Goal: Complete application form

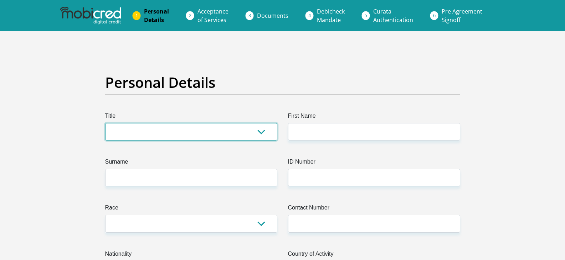
click at [182, 140] on select "Mr Ms Mrs Dr [PERSON_NAME]" at bounding box center [191, 131] width 172 height 17
select select "Ms"
click at [105, 123] on select "Mr Ms Mrs Dr [PERSON_NAME]" at bounding box center [191, 131] width 172 height 17
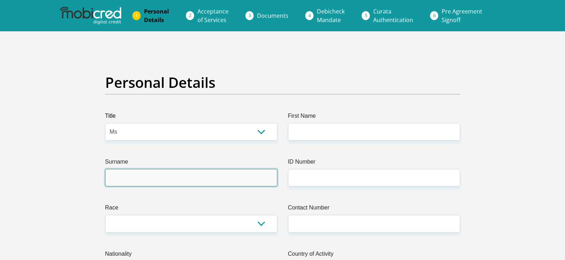
click at [146, 177] on input "Surname" at bounding box center [191, 177] width 172 height 17
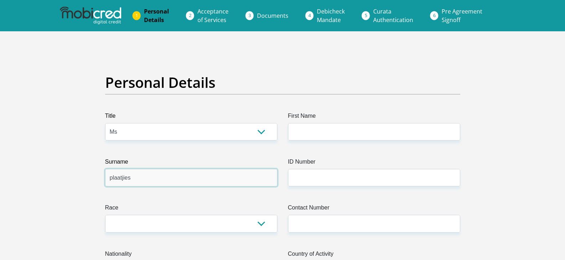
type input "plaatjies"
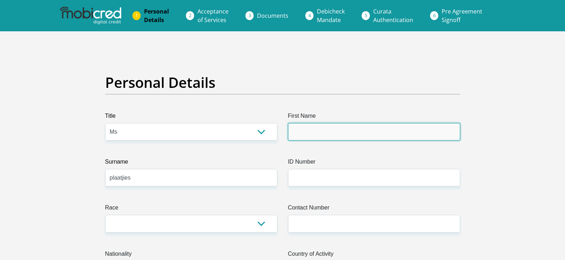
click at [327, 131] on input "First Name" at bounding box center [374, 131] width 172 height 17
type input "jennawade"
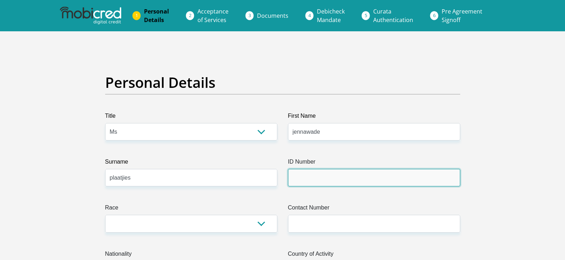
click at [306, 173] on input "ID Number" at bounding box center [374, 177] width 172 height 17
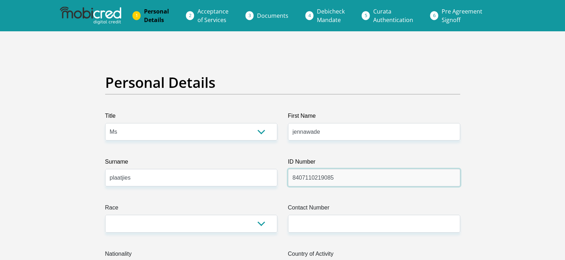
type input "8407110219085"
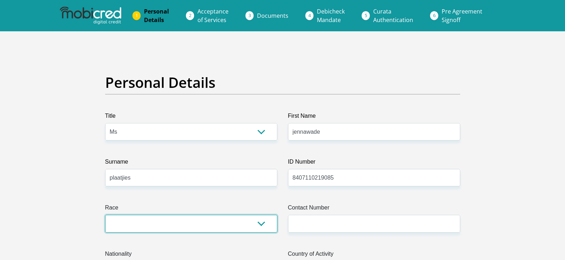
click at [157, 228] on select "Black Coloured Indian White Other" at bounding box center [191, 223] width 172 height 17
select select "2"
click at [105, 215] on select "Black Coloured Indian White Other" at bounding box center [191, 223] width 172 height 17
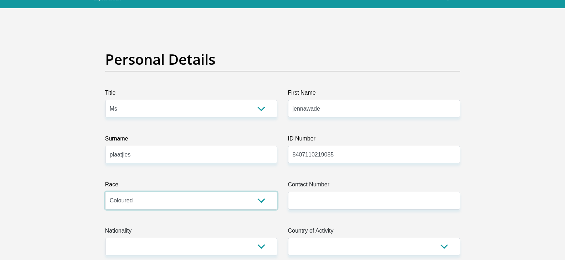
scroll to position [36, 0]
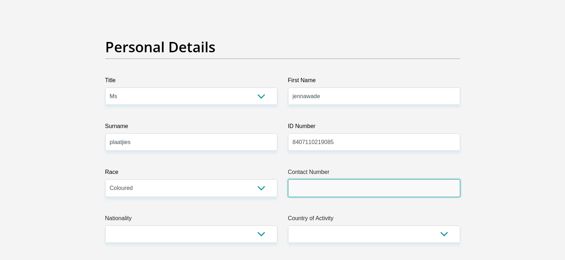
click at [333, 187] on input "Contact Number" at bounding box center [374, 188] width 172 height 17
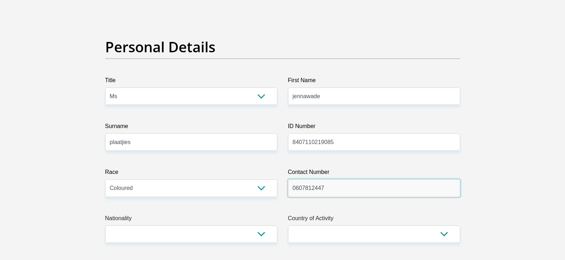
type input "0607812447"
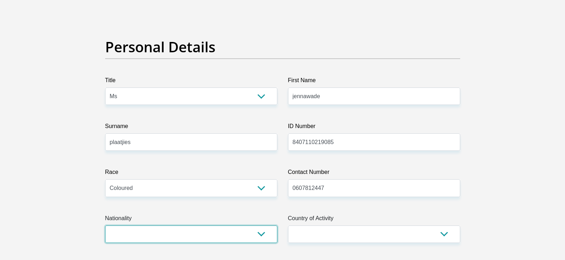
click at [142, 235] on select "[GEOGRAPHIC_DATA] [GEOGRAPHIC_DATA] [GEOGRAPHIC_DATA] [GEOGRAPHIC_DATA] [GEOGRA…" at bounding box center [191, 234] width 172 height 17
select select "ZAF"
click at [105, 226] on select "[GEOGRAPHIC_DATA] [GEOGRAPHIC_DATA] [GEOGRAPHIC_DATA] [GEOGRAPHIC_DATA] [GEOGRA…" at bounding box center [191, 234] width 172 height 17
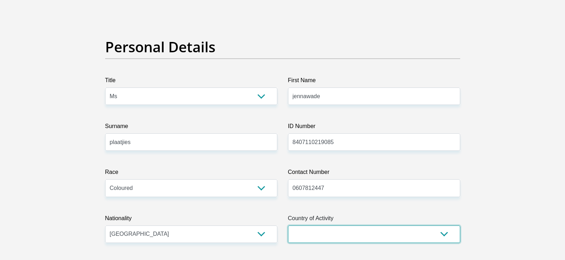
click at [320, 231] on select "[GEOGRAPHIC_DATA] [GEOGRAPHIC_DATA] [GEOGRAPHIC_DATA] [GEOGRAPHIC_DATA] [GEOGRA…" at bounding box center [374, 234] width 172 height 17
select select "ZAF"
click at [288, 226] on select "[GEOGRAPHIC_DATA] [GEOGRAPHIC_DATA] [GEOGRAPHIC_DATA] [GEOGRAPHIC_DATA] [GEOGRA…" at bounding box center [374, 234] width 172 height 17
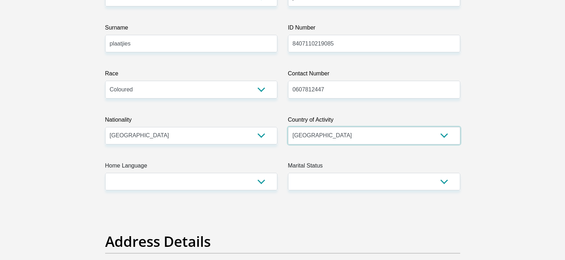
scroll to position [142, 0]
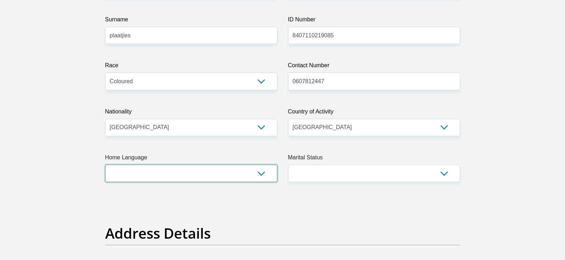
click at [142, 177] on select "Afrikaans English Sepedi South Ndebele Southern Sotho Swati Tsonga Tswana Venda…" at bounding box center [191, 173] width 172 height 17
select select "eng"
click at [105, 165] on select "Afrikaans English Sepedi South Ndebele Southern Sotho Swati Tsonga Tswana Venda…" at bounding box center [191, 173] width 172 height 17
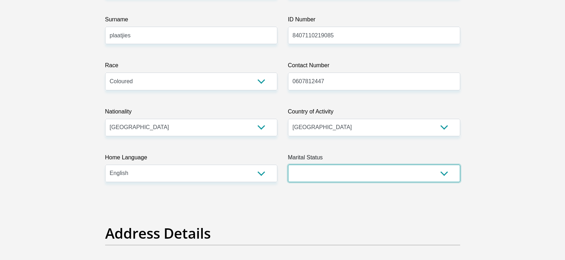
click at [322, 177] on select "Married ANC Single Divorced Widowed Married COP or Customary Law" at bounding box center [374, 173] width 172 height 17
select select "2"
click at [288, 165] on select "Married ANC Single Divorced Widowed Married COP or Customary Law" at bounding box center [374, 173] width 172 height 17
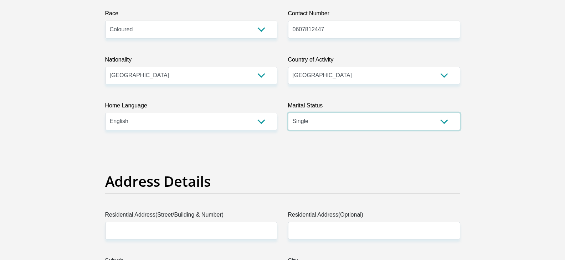
scroll to position [249, 0]
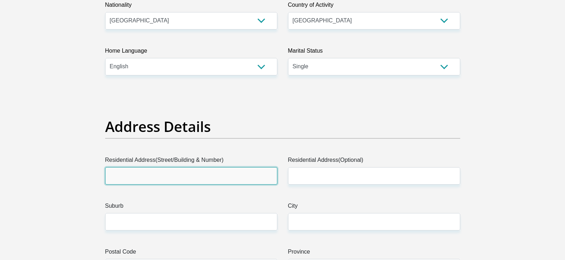
click at [162, 181] on input "Residential Address(Street/Building & Number)" at bounding box center [191, 175] width 172 height 17
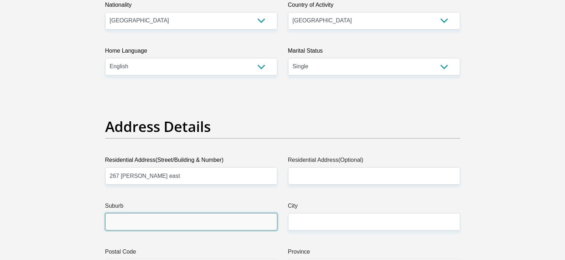
click at [150, 221] on input "Suburb" at bounding box center [191, 221] width 172 height 17
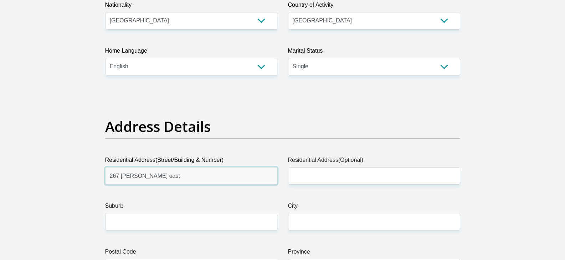
click at [185, 179] on input "267 [PERSON_NAME] east" at bounding box center [191, 175] width 172 height 17
type input "267 [PERSON_NAME] east eersturst"
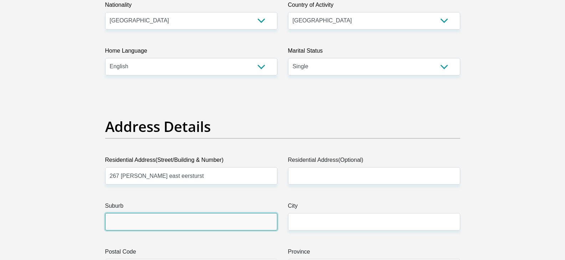
click at [145, 219] on input "Suburb" at bounding box center [191, 221] width 172 height 17
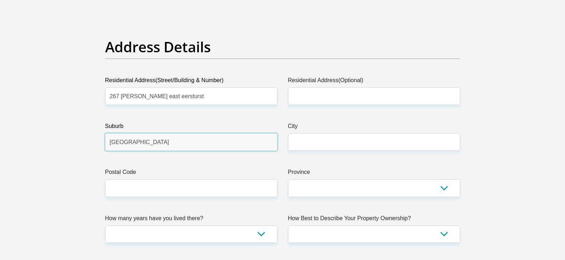
scroll to position [356, 0]
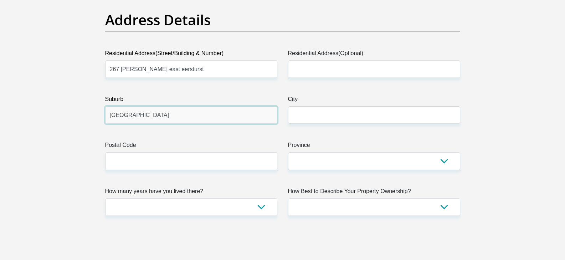
type input "[GEOGRAPHIC_DATA]"
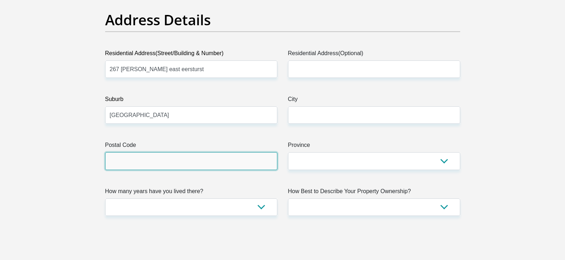
click at [145, 163] on input "Postal Code" at bounding box center [191, 160] width 172 height 17
type input "0022"
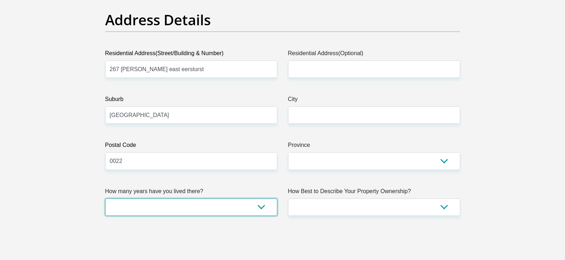
click at [138, 205] on select "less than 1 year 1-3 years 3-5 years 5+ years" at bounding box center [191, 207] width 172 height 17
select select "5"
click at [105, 199] on select "less than 1 year 1-3 years 3-5 years 5+ years" at bounding box center [191, 207] width 172 height 17
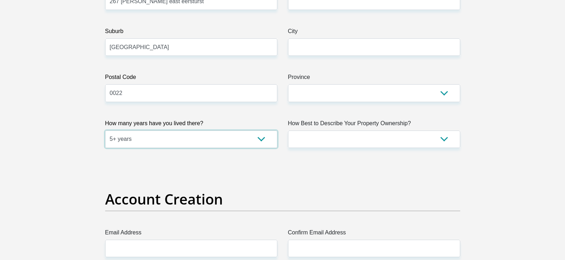
scroll to position [463, 0]
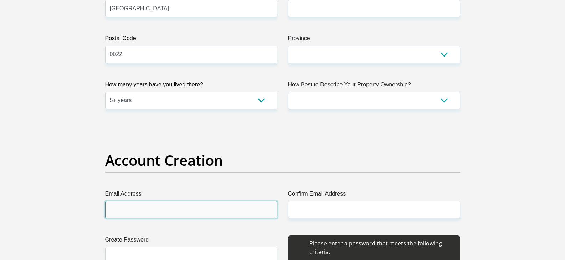
click at [141, 211] on input "Email Address" at bounding box center [191, 209] width 172 height 17
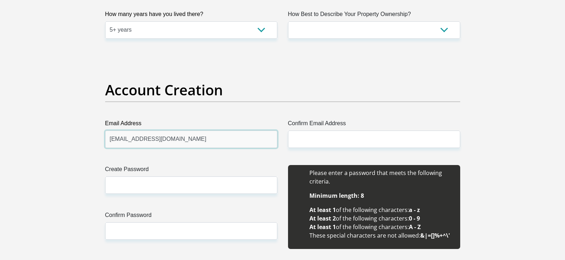
scroll to position [534, 0]
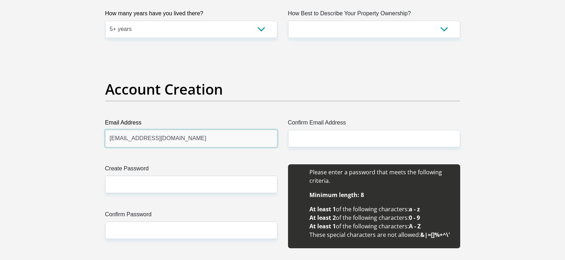
type input "[EMAIL_ADDRESS][DOMAIN_NAME]"
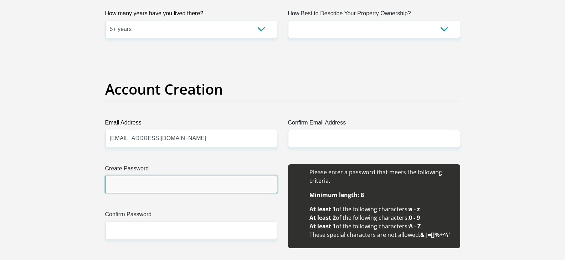
click at [131, 187] on input "Create Password" at bounding box center [191, 184] width 172 height 17
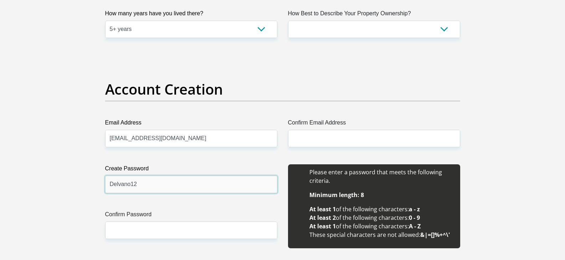
type input "Delvano12"
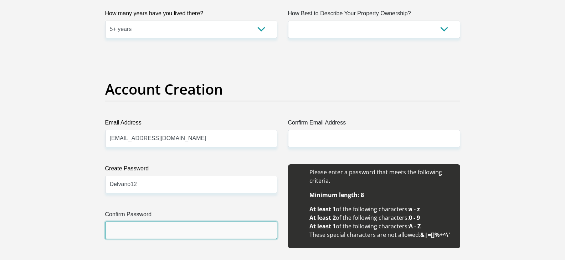
click at [120, 233] on input "Confirm Password" at bounding box center [191, 230] width 172 height 17
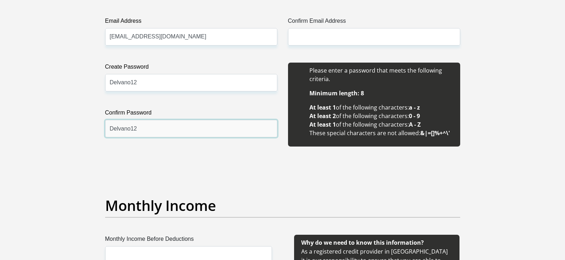
scroll to position [641, 0]
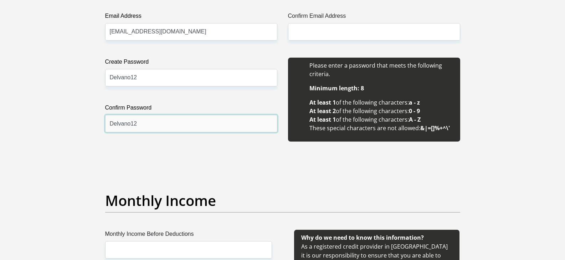
type input "Delvano12"
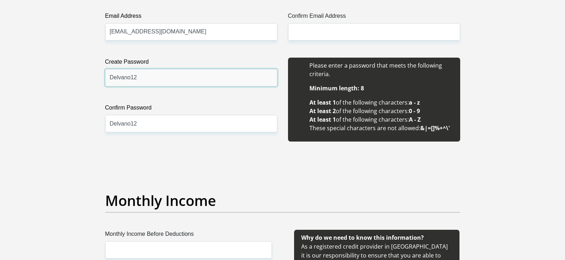
click at [146, 80] on input "Delvano12" at bounding box center [191, 77] width 172 height 17
type input "Delvano12#"
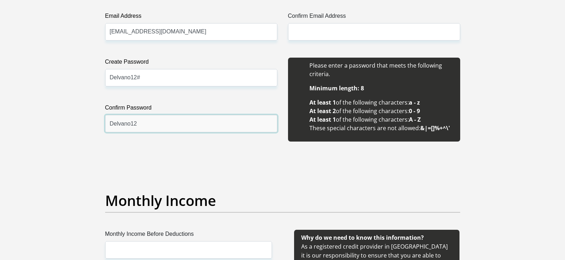
click at [146, 127] on input "Delvano12" at bounding box center [191, 123] width 172 height 17
type input "Delvano12#"
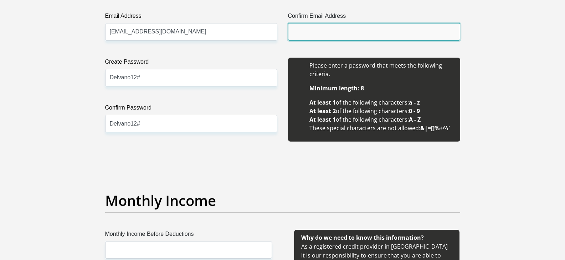
click at [306, 32] on input "Confirm Email Address" at bounding box center [374, 31] width 172 height 17
type input "[EMAIL_ADDRESS][DOMAIN_NAME]"
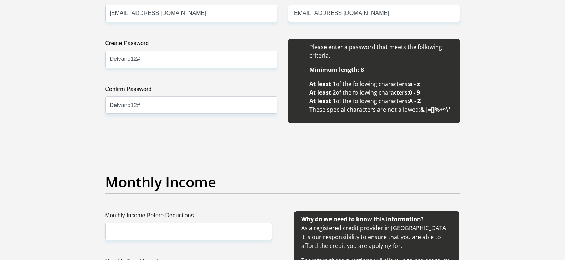
scroll to position [677, 0]
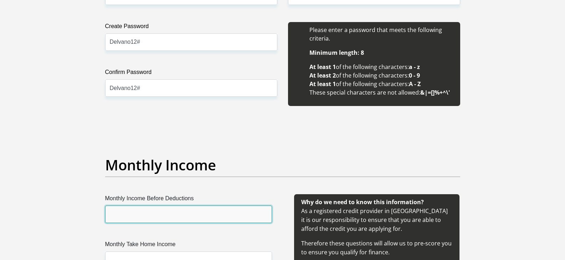
click at [177, 214] on input "Monthly Income Before Deductions" at bounding box center [188, 214] width 167 height 17
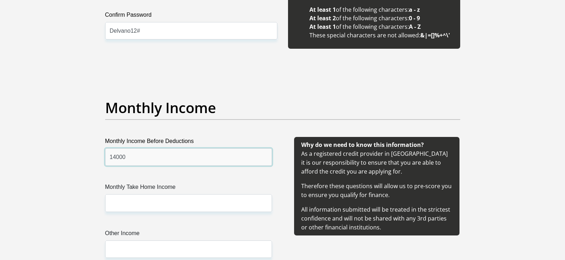
scroll to position [748, 0]
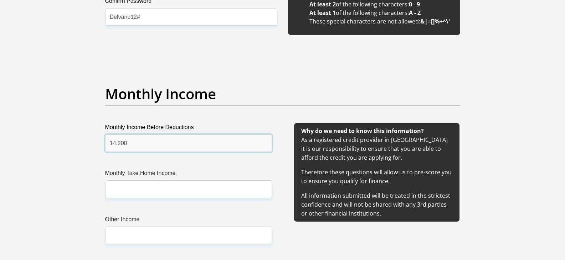
click at [107, 142] on input "14.200" at bounding box center [188, 143] width 167 height 17
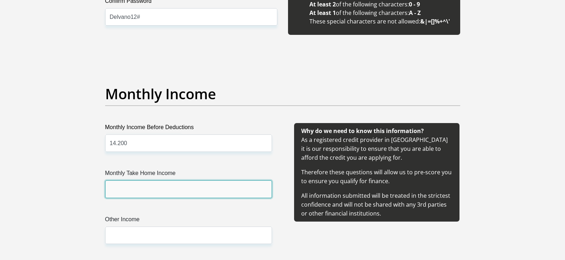
click at [158, 194] on input "Monthly Take Home Income" at bounding box center [188, 189] width 167 height 17
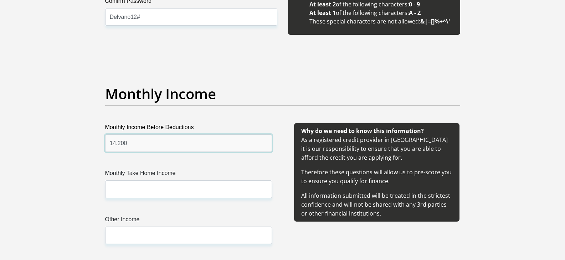
click at [140, 147] on input "14.200" at bounding box center [188, 143] width 167 height 17
type input "1"
type input "16000"
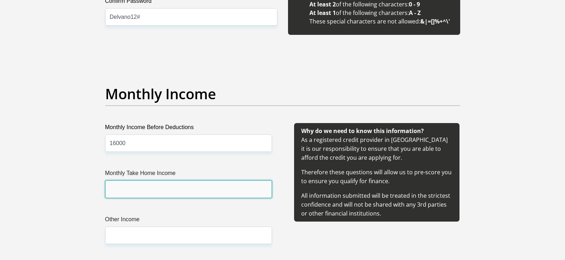
click at [129, 195] on input "Monthly Take Home Income" at bounding box center [188, 189] width 167 height 17
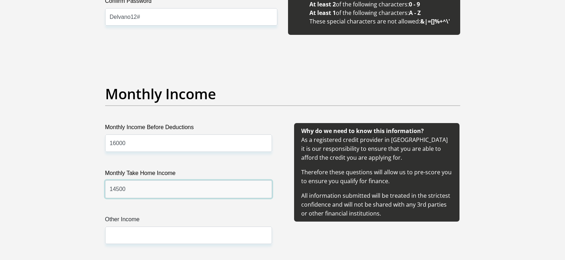
type input "14500"
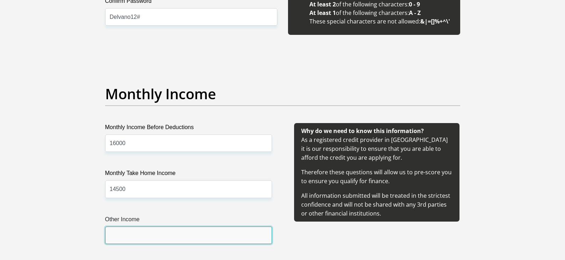
click at [128, 234] on input "Other Income" at bounding box center [188, 235] width 167 height 17
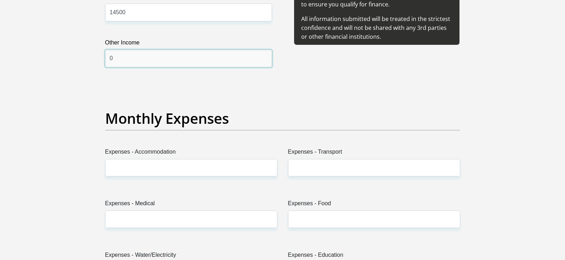
scroll to position [926, 0]
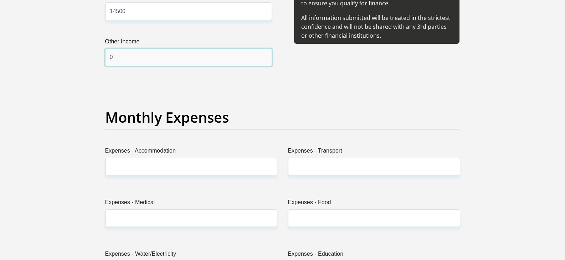
type input "0"
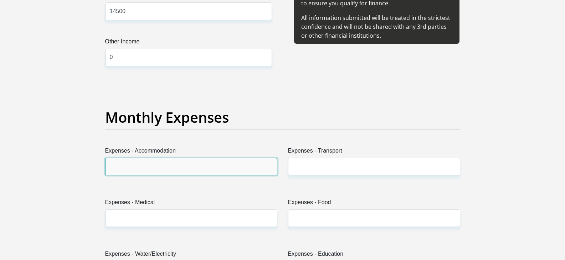
click at [137, 169] on input "Expenses - Accommodation" at bounding box center [191, 166] width 172 height 17
type input "0"
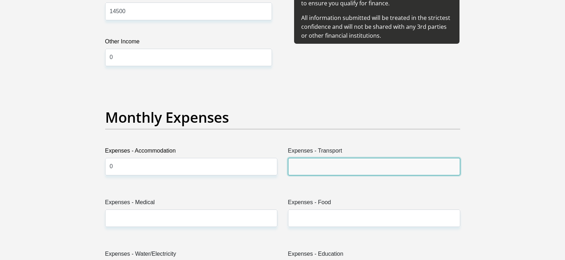
click at [303, 173] on input "Expenses - Transport" at bounding box center [374, 166] width 172 height 17
type input "1000"
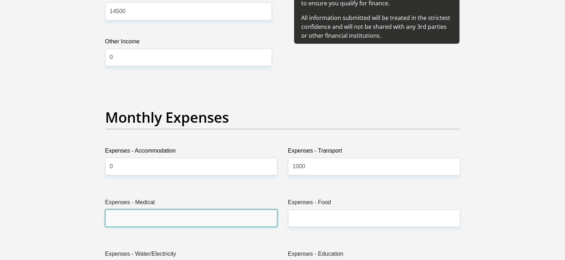
click at [134, 218] on input "Expenses - Medical" at bounding box center [191, 218] width 172 height 17
type input "0"
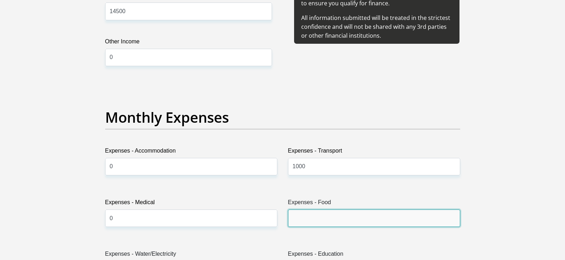
click at [313, 221] on input "Expenses - Food" at bounding box center [374, 218] width 172 height 17
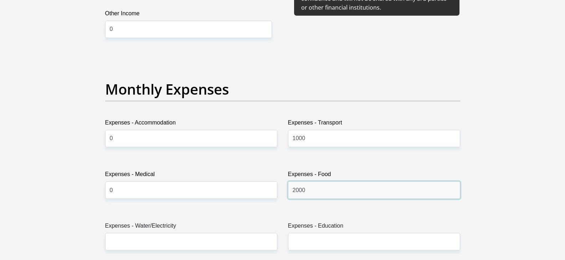
scroll to position [997, 0]
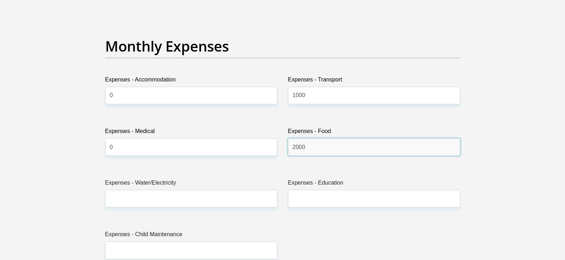
type input "2000"
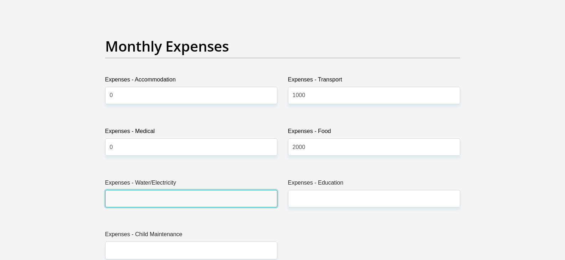
click at [135, 201] on input "Expenses - Water/Electricity" at bounding box center [191, 198] width 172 height 17
type input "0"
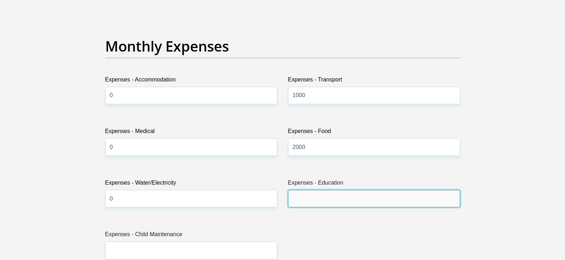
click at [308, 202] on input "Expenses - Education" at bounding box center [374, 198] width 172 height 17
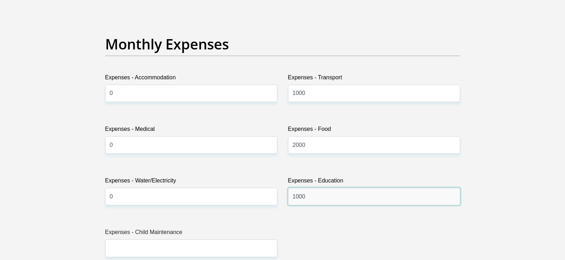
scroll to position [1069, 0]
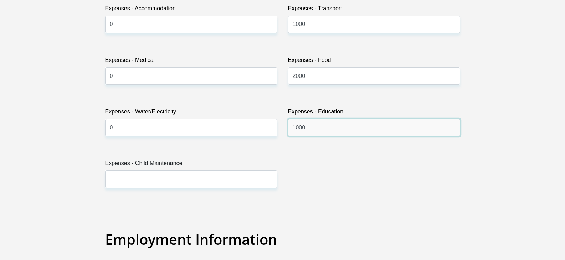
type input "1000"
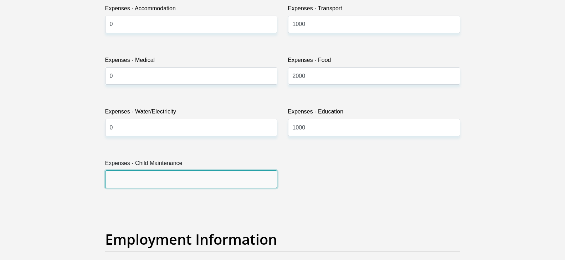
click at [140, 177] on input "Expenses - Child Maintenance" at bounding box center [191, 179] width 172 height 17
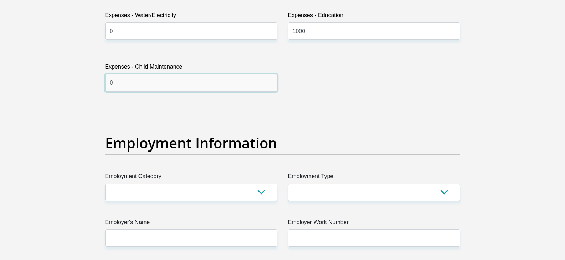
scroll to position [1175, 0]
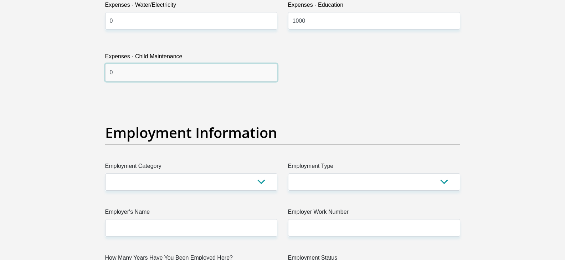
type input "0"
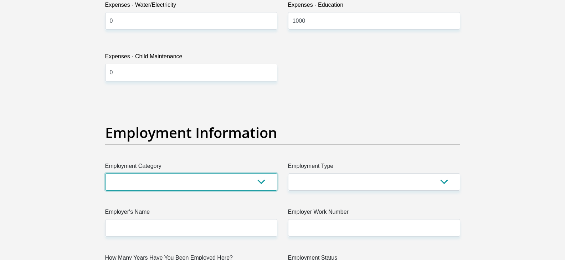
click at [136, 186] on select "AGRICULTURE ALCOHOL & TOBACCO CONSTRUCTION MATERIALS METALLURGY EQUIPMENT FOR R…" at bounding box center [191, 181] width 172 height 17
select select "28"
click at [105, 173] on select "AGRICULTURE ALCOHOL & TOBACCO CONSTRUCTION MATERIALS METALLURGY EQUIPMENT FOR R…" at bounding box center [191, 181] width 172 height 17
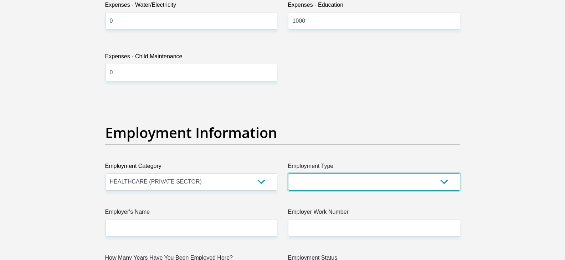
click at [318, 179] on select "College/Lecturer Craft Seller Creative Driver Executive Farmer Forces - Non Com…" at bounding box center [374, 181] width 172 height 17
select select "Office Staff/Clerk"
click at [288, 173] on select "College/Lecturer Craft Seller Creative Driver Executive Farmer Forces - Non Com…" at bounding box center [374, 181] width 172 height 17
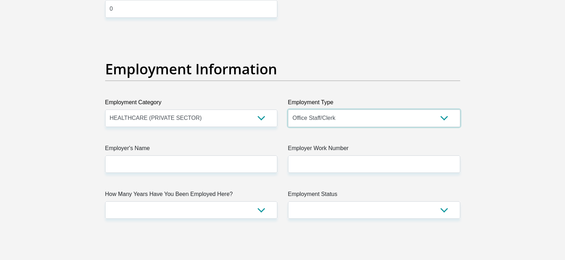
scroll to position [1247, 0]
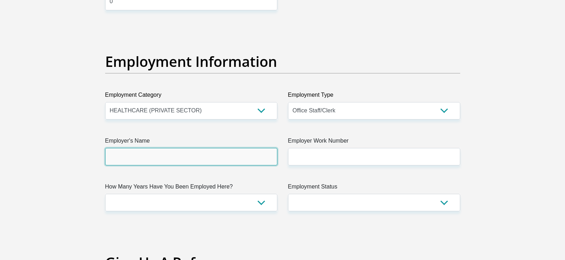
click at [133, 155] on input "Employer's Name" at bounding box center [191, 156] width 172 height 17
type input "eyecatchers"
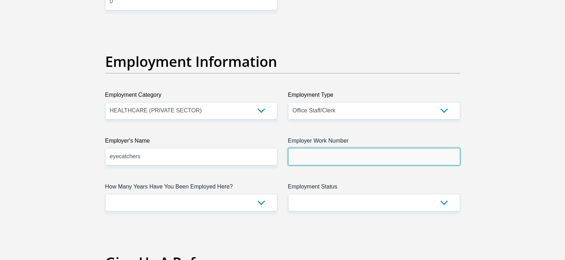
click at [321, 160] on input "Employer Work Number" at bounding box center [374, 156] width 172 height 17
type input "0129942495"
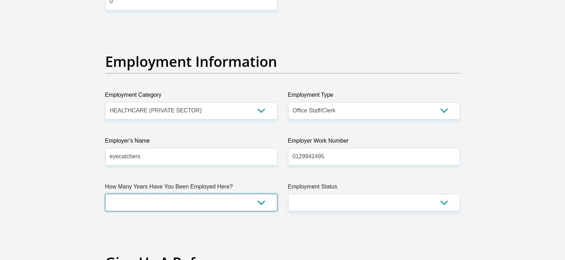
click at [170, 200] on select "less than 1 year 1-3 years 3-5 years 5+ years" at bounding box center [191, 202] width 172 height 17
select select "24"
click at [105, 194] on select "less than 1 year 1-3 years 3-5 years 5+ years" at bounding box center [191, 202] width 172 height 17
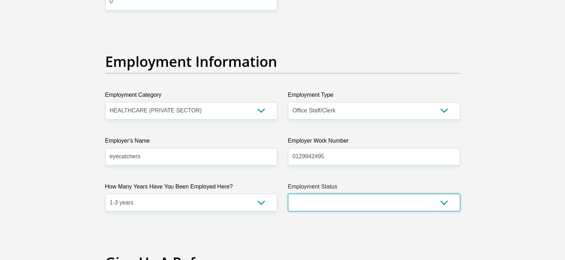
click at [329, 206] on select "Permanent/Full-time Part-time/Casual [DEMOGRAPHIC_DATA] Worker Self-Employed Ho…" at bounding box center [374, 202] width 172 height 17
select select "1"
click at [288, 194] on select "Permanent/Full-time Part-time/Casual [DEMOGRAPHIC_DATA] Worker Self-Employed Ho…" at bounding box center [374, 202] width 172 height 17
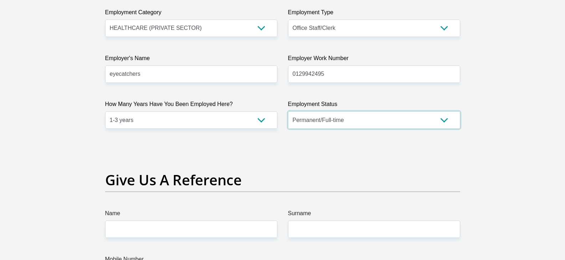
scroll to position [1353, 0]
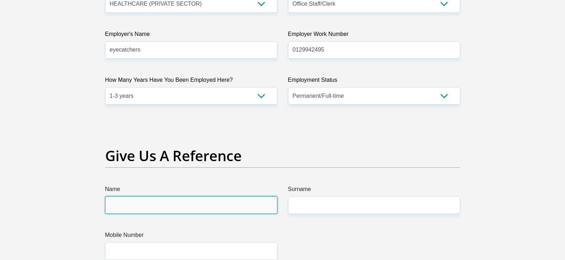
click at [142, 212] on input "Name" at bounding box center [191, 205] width 172 height 17
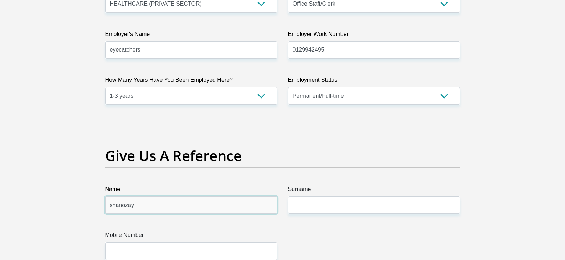
type input "shanozay"
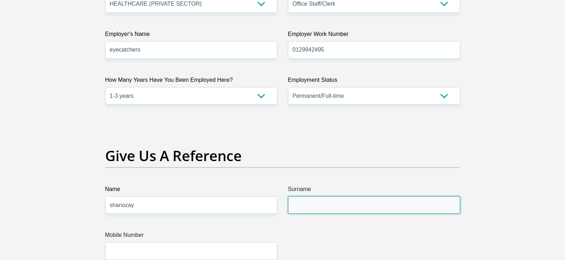
click at [309, 212] on input "Surname" at bounding box center [374, 205] width 172 height 17
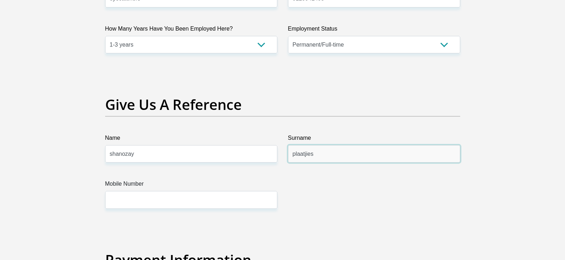
scroll to position [1425, 0]
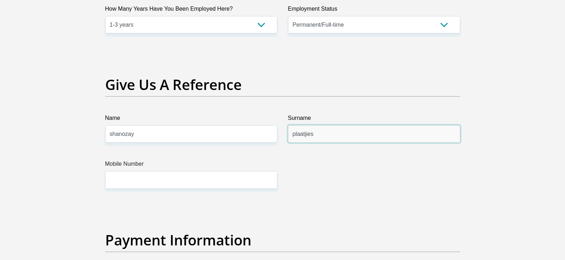
type input "plaatjies"
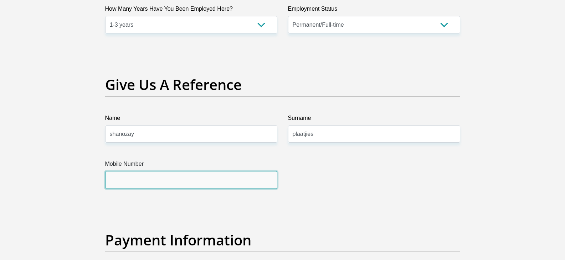
click at [134, 176] on input "Mobile Number" at bounding box center [191, 179] width 172 height 17
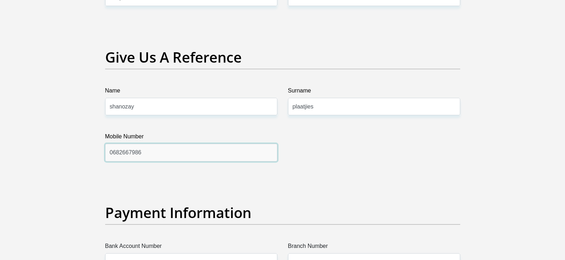
scroll to position [1496, 0]
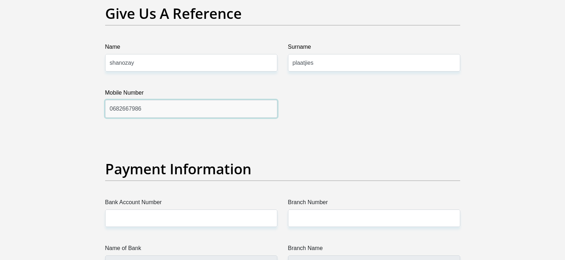
type input "0682667986"
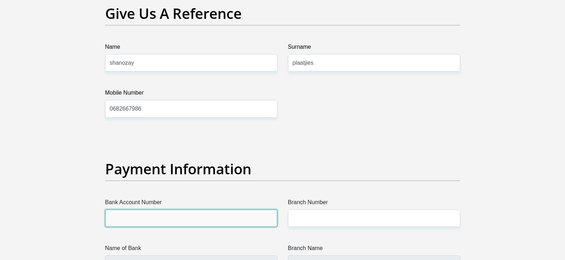
click at [130, 220] on input "Bank Account Number" at bounding box center [191, 218] width 172 height 17
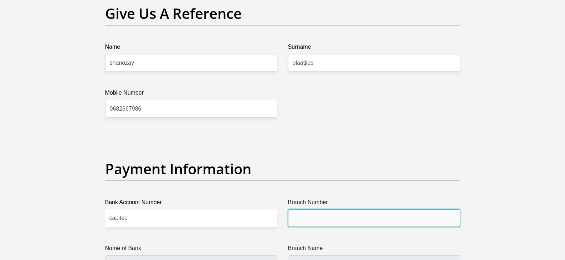
click at [312, 222] on input "Branch Number" at bounding box center [374, 218] width 172 height 17
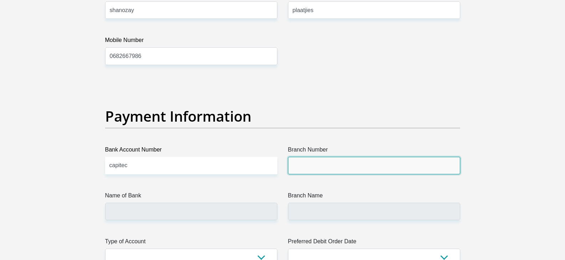
scroll to position [1567, 0]
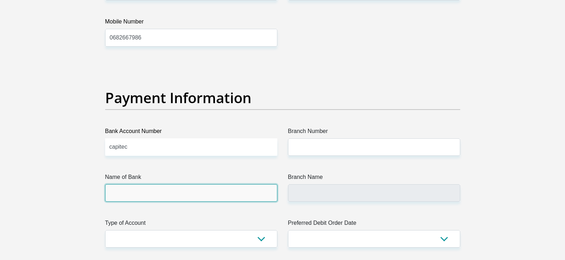
click at [133, 197] on input "Name of Bank" at bounding box center [191, 193] width 172 height 17
click at [135, 191] on input "Name of Bank" at bounding box center [191, 193] width 172 height 17
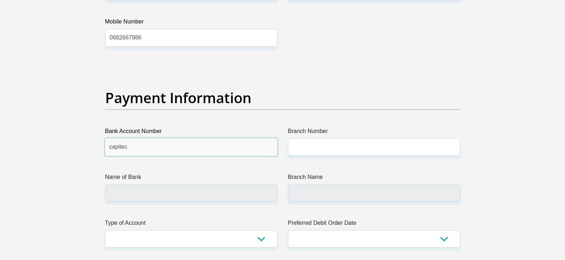
click at [136, 149] on input "capitec" at bounding box center [191, 147] width 172 height 17
type input "c"
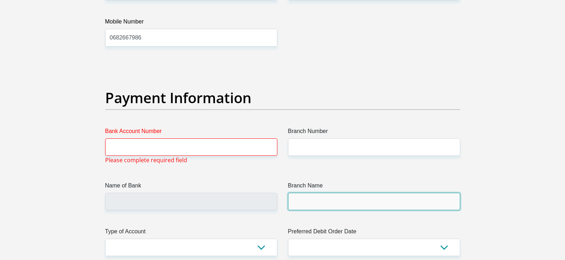
click at [302, 202] on input "Branch Name" at bounding box center [374, 201] width 172 height 17
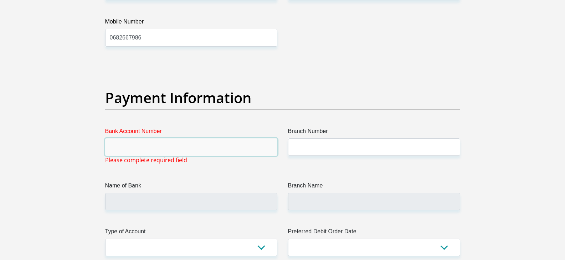
click at [139, 152] on input "Bank Account Number" at bounding box center [191, 147] width 172 height 17
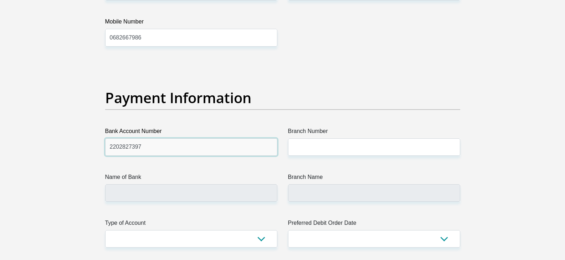
type input "2202827397"
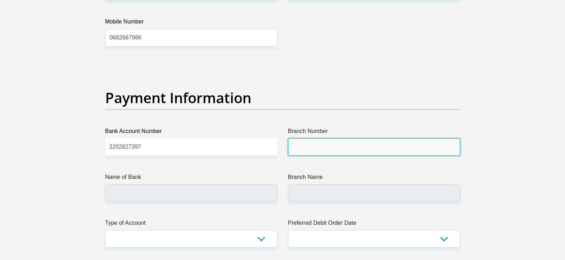
click at [310, 150] on input "Branch Number" at bounding box center [374, 147] width 172 height 17
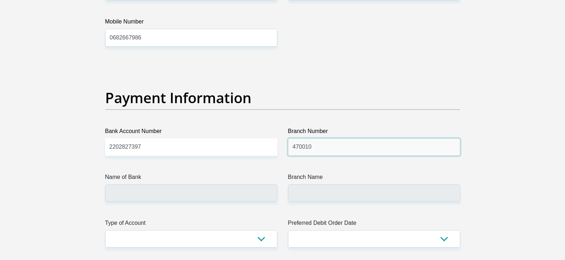
type input "470010"
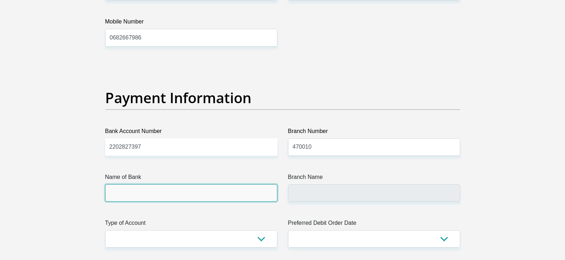
click at [131, 192] on input "Name of Bank" at bounding box center [191, 193] width 172 height 17
type input "CAPITEC BANK LIMITED"
type input "CAPITEC BANK CPC"
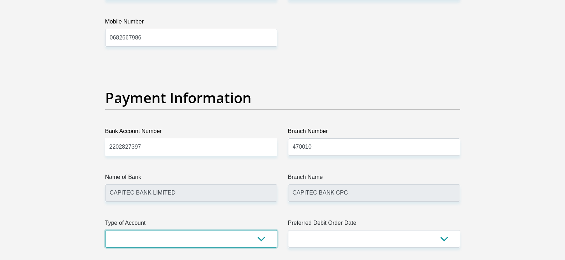
click at [176, 238] on select "Cheque Savings" at bounding box center [191, 238] width 172 height 17
select select "SAV"
click at [105, 230] on select "Cheque Savings" at bounding box center [191, 238] width 172 height 17
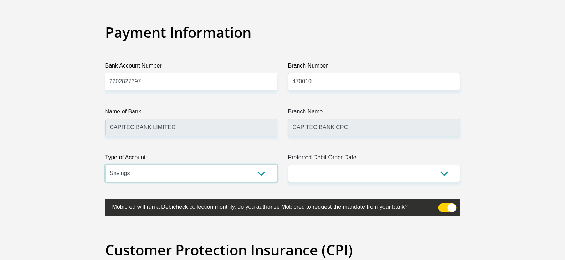
scroll to position [1638, 0]
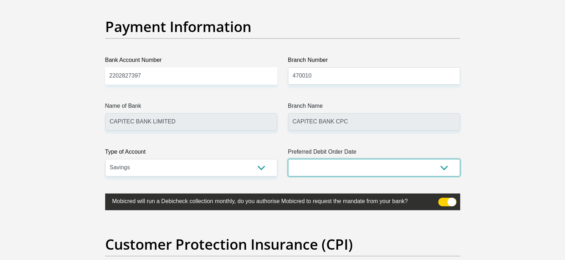
click at [336, 161] on select "1st 2nd 3rd 4th 5th 7th 18th 19th 20th 21st 22nd 23rd 24th 25th 26th 27th 28th …" at bounding box center [374, 167] width 172 height 17
select select "25"
click at [288, 159] on select "1st 2nd 3rd 4th 5th 7th 18th 19th 20th 21st 22nd 23rd 24th 25th 26th 27th 28th …" at bounding box center [374, 167] width 172 height 17
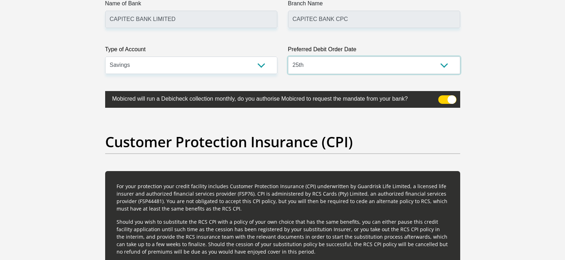
scroll to position [1745, 0]
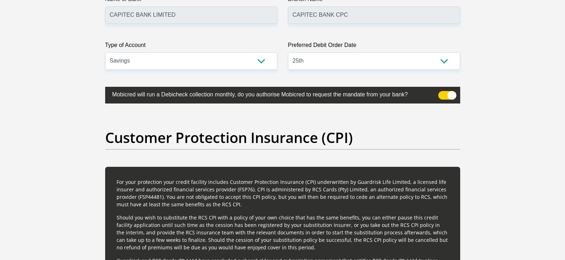
click at [450, 95] on span at bounding box center [447, 95] width 18 height 9
click at [442, 93] on input "checkbox" at bounding box center [442, 93] width 0 height 0
click at [446, 94] on span at bounding box center [447, 95] width 18 height 9
click at [442, 93] on input "checkbox" at bounding box center [442, 93] width 0 height 0
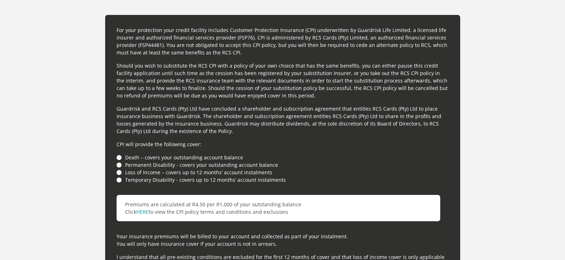
scroll to position [1923, 0]
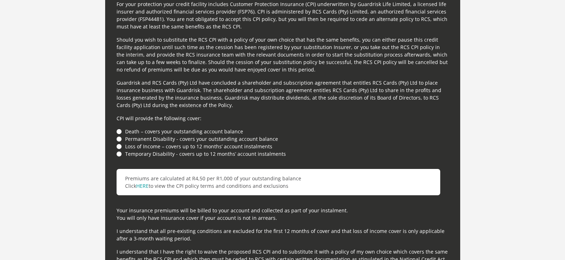
click at [119, 132] on li "Death – covers your outstanding account balance" at bounding box center [282, 131] width 332 height 7
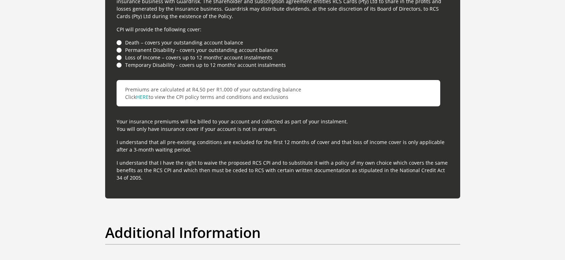
scroll to position [2101, 0]
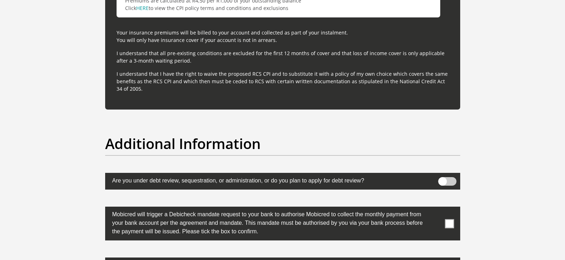
click at [445, 181] on span at bounding box center [447, 181] width 18 height 9
click at [442, 179] on input "checkbox" at bounding box center [442, 179] width 0 height 0
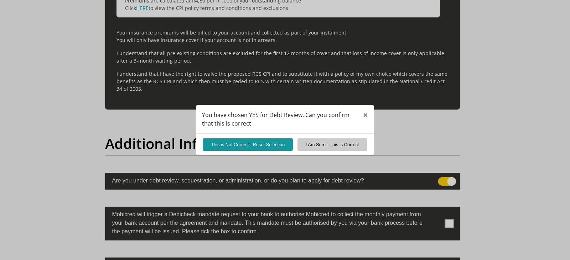
click at [452, 181] on div "You have chosen YES for Debt Review. Can you confirm that this is correct × Thi…" at bounding box center [285, 130] width 570 height 260
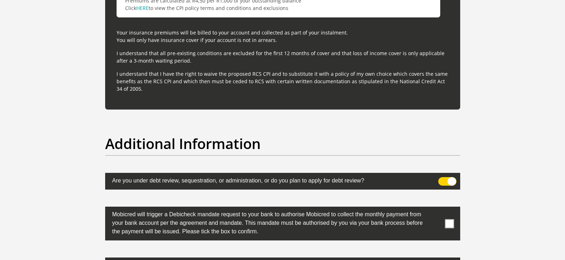
click at [447, 180] on span at bounding box center [447, 181] width 18 height 9
click at [442, 179] on input "checkbox" at bounding box center [442, 179] width 0 height 0
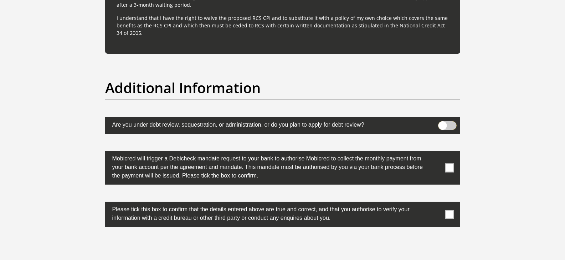
scroll to position [2173, 0]
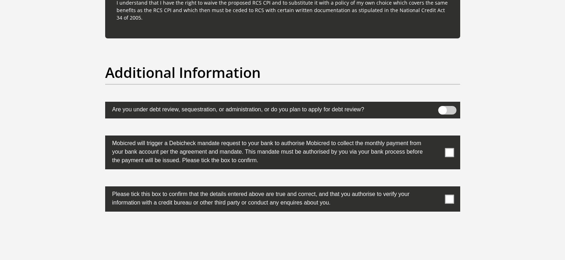
click at [449, 153] on span at bounding box center [449, 152] width 9 height 9
click at [435, 137] on input "checkbox" at bounding box center [435, 137] width 0 height 0
click at [449, 201] on span at bounding box center [449, 199] width 9 height 9
click at [435, 188] on input "checkbox" at bounding box center [435, 188] width 0 height 0
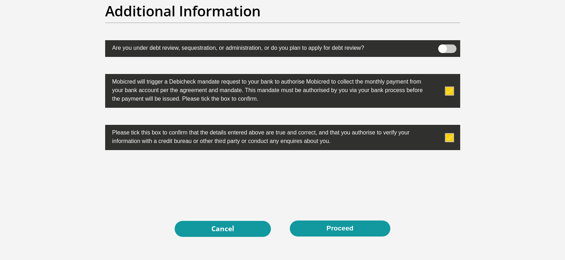
scroll to position [2280, 0]
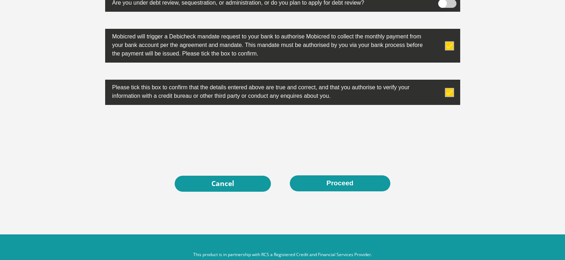
drag, startPoint x: 332, startPoint y: 184, endPoint x: 350, endPoint y: 22, distance: 163.0
click at [332, 184] on button "Proceed" at bounding box center [340, 184] width 100 height 16
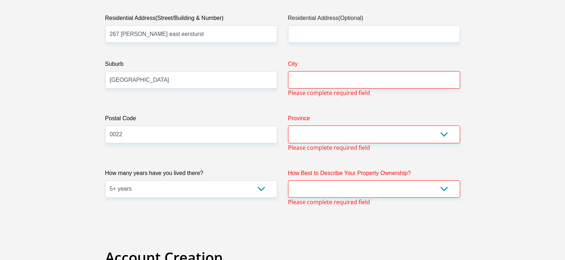
scroll to position [373, 0]
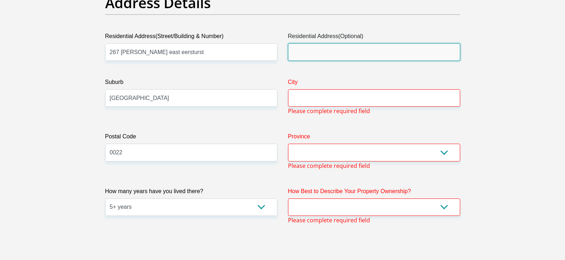
click at [311, 53] on input "Residential Address(Optional)" at bounding box center [374, 51] width 172 height 17
type input "267 [PERSON_NAME] east eersturst"
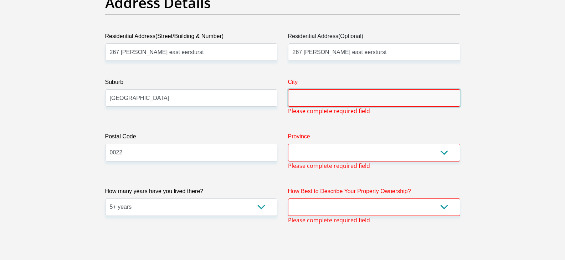
click at [326, 98] on input "City" at bounding box center [374, 97] width 172 height 17
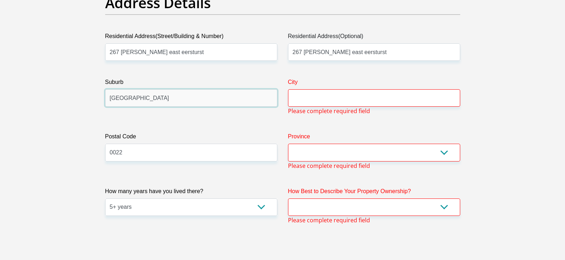
click at [155, 102] on input "[GEOGRAPHIC_DATA]" at bounding box center [191, 97] width 172 height 17
type input "p"
type input "eersturst"
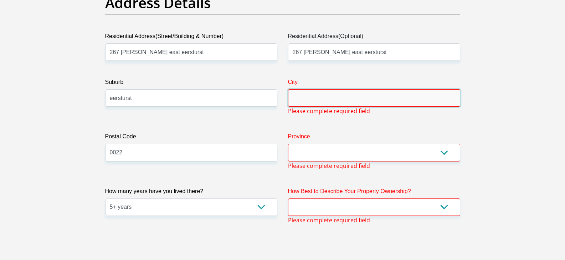
click at [294, 105] on input "City" at bounding box center [374, 97] width 172 height 17
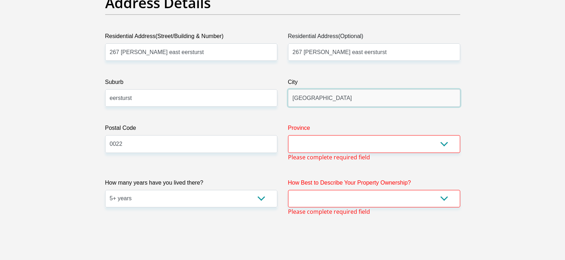
type input "[GEOGRAPHIC_DATA]"
click at [300, 151] on select "Eastern Cape Free State [GEOGRAPHIC_DATA] [GEOGRAPHIC_DATA][DATE] [GEOGRAPHIC_D…" at bounding box center [374, 143] width 172 height 17
select select "Gauteng"
click at [288, 135] on select "Eastern Cape Free State [GEOGRAPHIC_DATA] [GEOGRAPHIC_DATA][DATE] [GEOGRAPHIC_D…" at bounding box center [374, 143] width 172 height 17
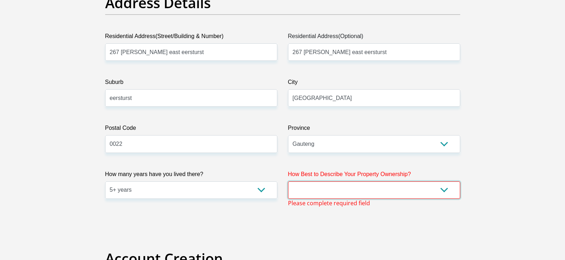
click at [309, 193] on select "Owned Rented Family Owned Company Dwelling" at bounding box center [374, 190] width 172 height 17
select select "parents"
click at [288, 182] on select "Owned Rented Family Owned Company Dwelling" at bounding box center [374, 190] width 172 height 17
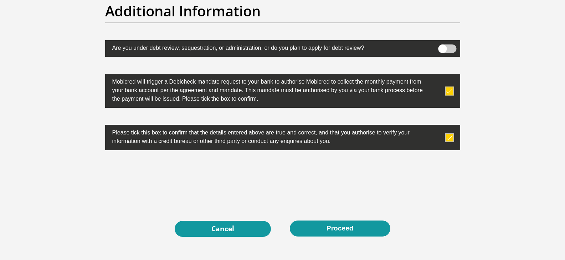
scroll to position [2295, 0]
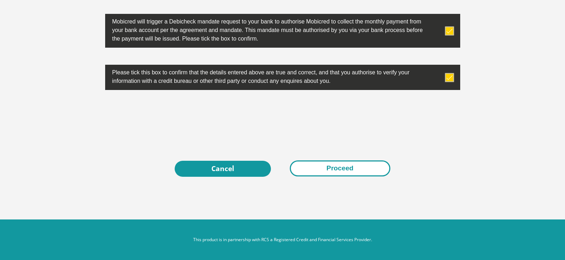
click at [341, 166] on button "Proceed" at bounding box center [340, 169] width 100 height 16
click at [321, 165] on button "Proceed" at bounding box center [340, 169] width 100 height 16
